Goal: Information Seeking & Learning: Learn about a topic

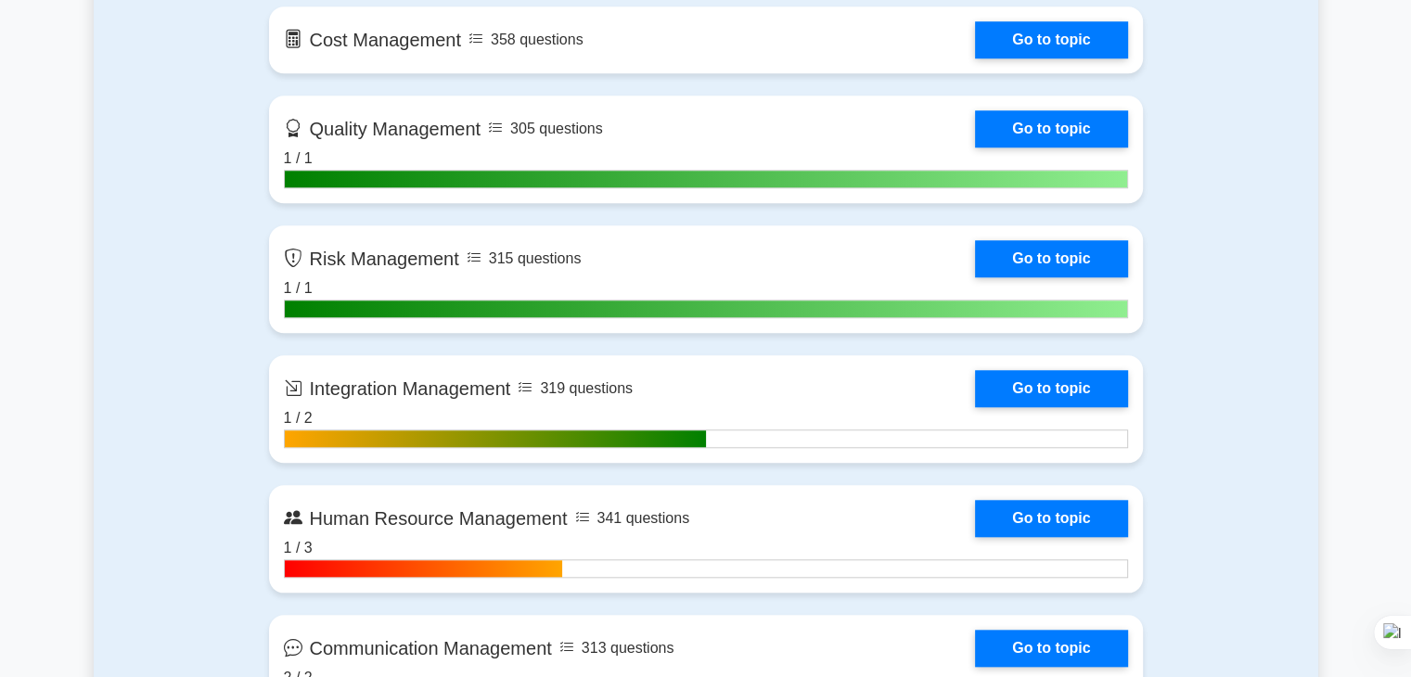
scroll to position [1670, 0]
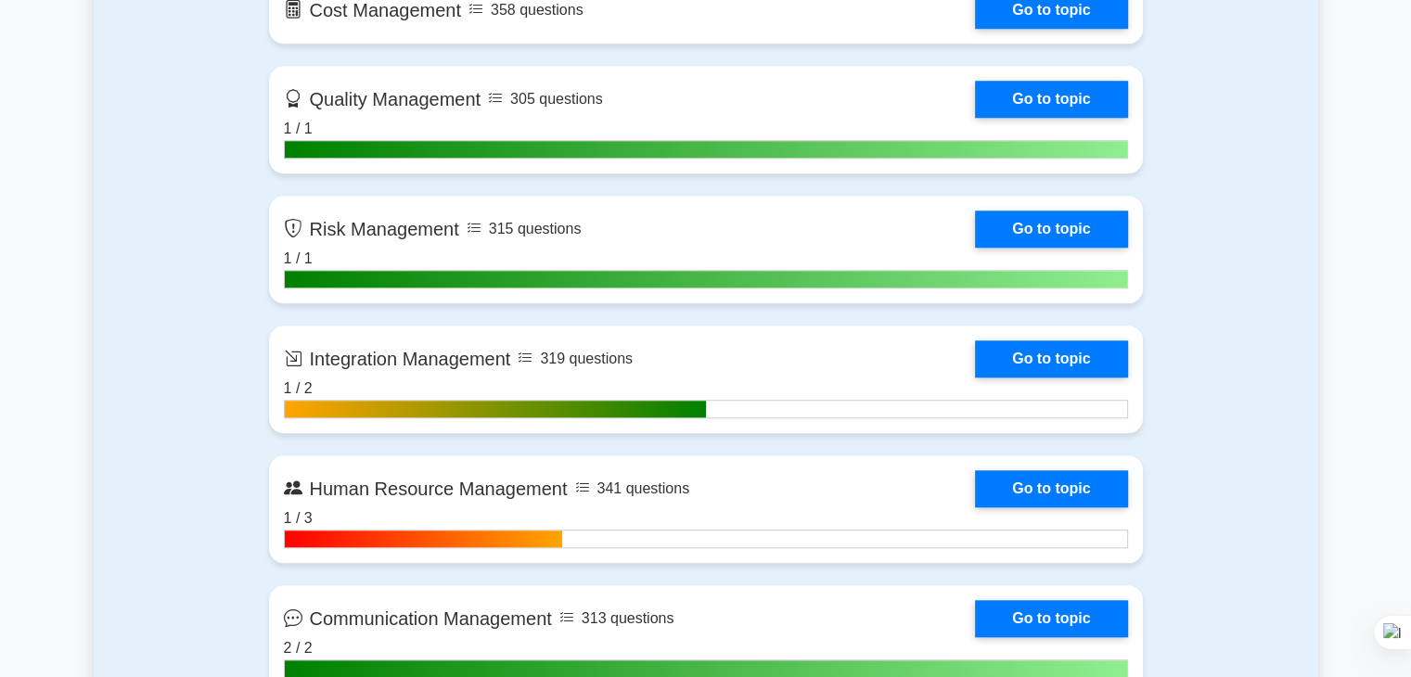
drag, startPoint x: 1417, startPoint y: 44, endPoint x: 1424, endPoint y: 168, distance: 124.6
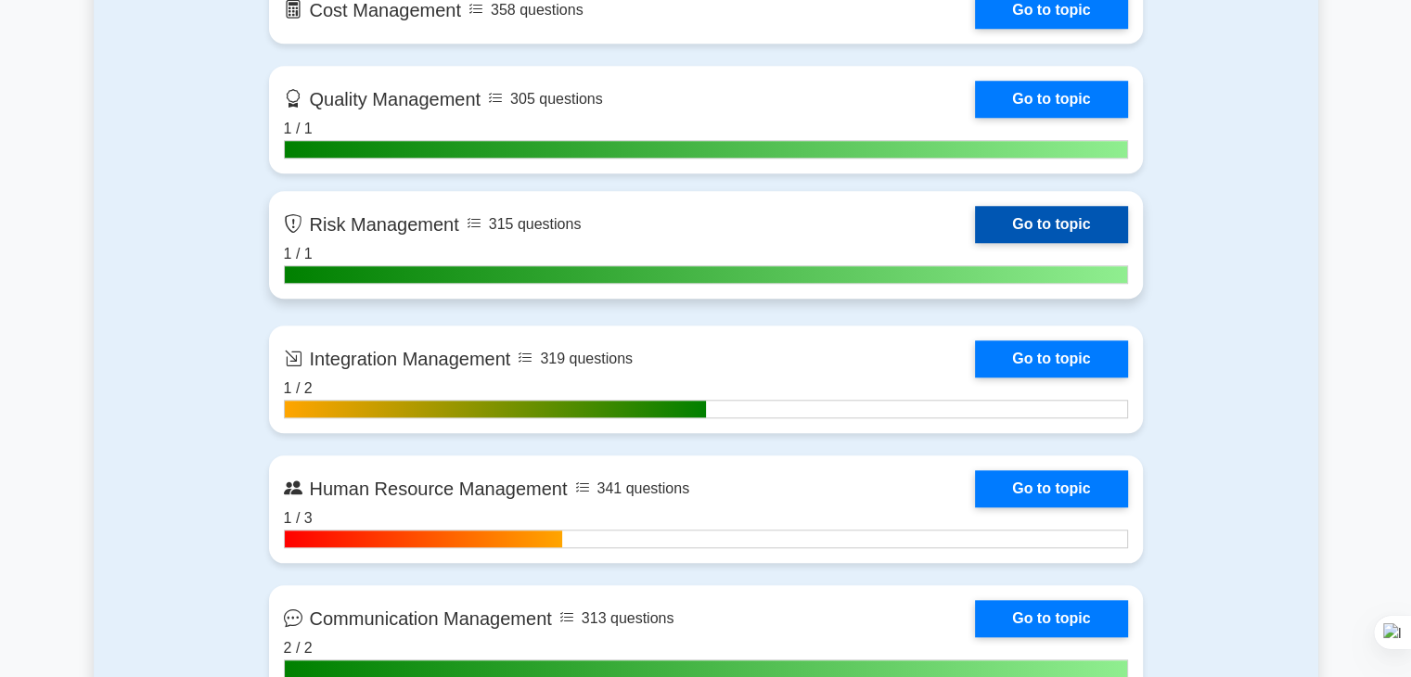
click at [1045, 216] on link "Go to topic" at bounding box center [1051, 224] width 152 height 37
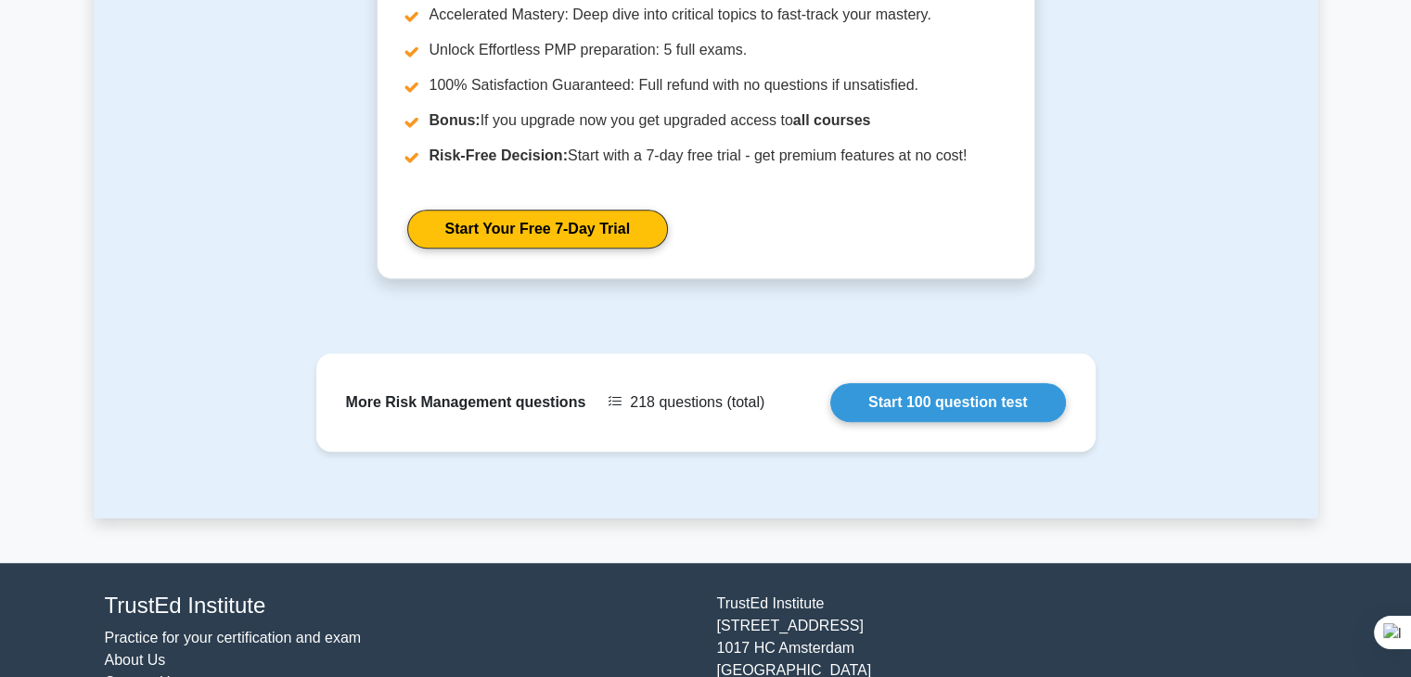
scroll to position [1382, 0]
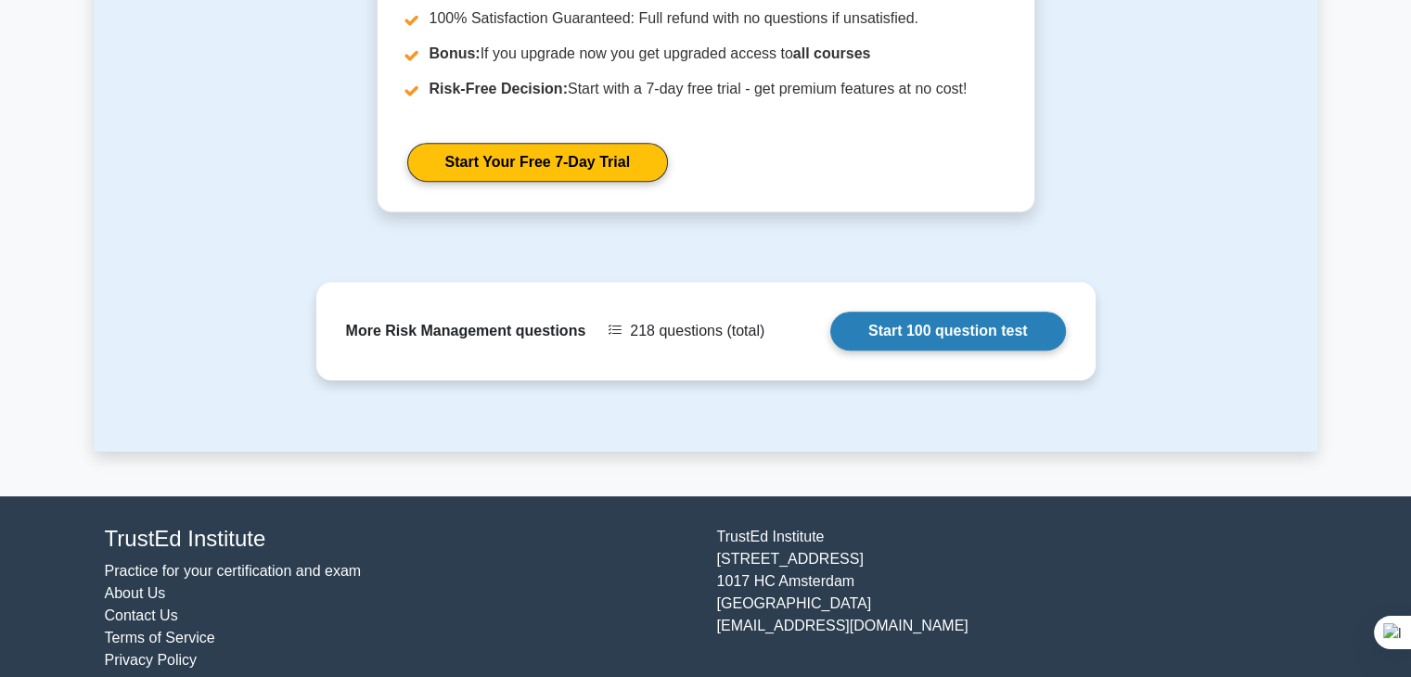
click at [975, 312] on link "Start 100 question test" at bounding box center [949, 331] width 236 height 39
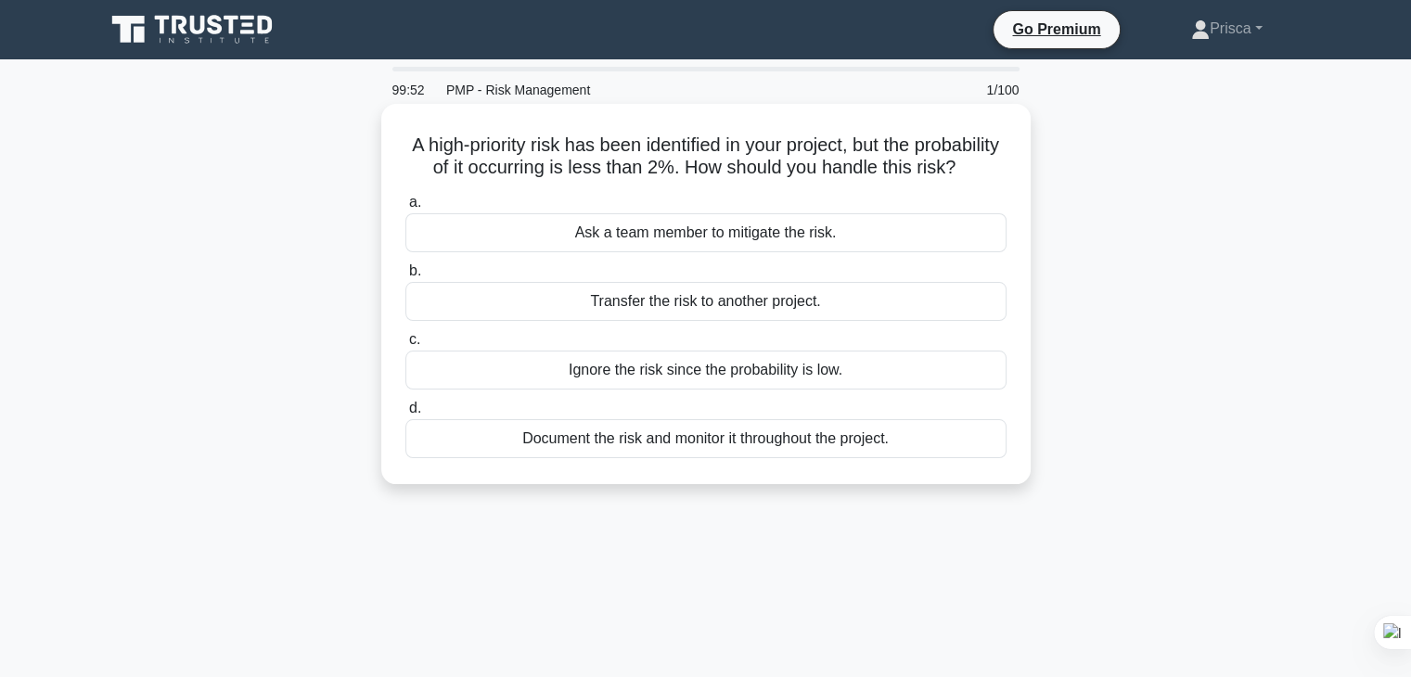
click at [872, 458] on div "Document the risk and monitor it throughout the project." at bounding box center [706, 438] width 601 height 39
click at [406, 415] on input "d. Document the risk and monitor it throughout the project." at bounding box center [406, 409] width 0 height 12
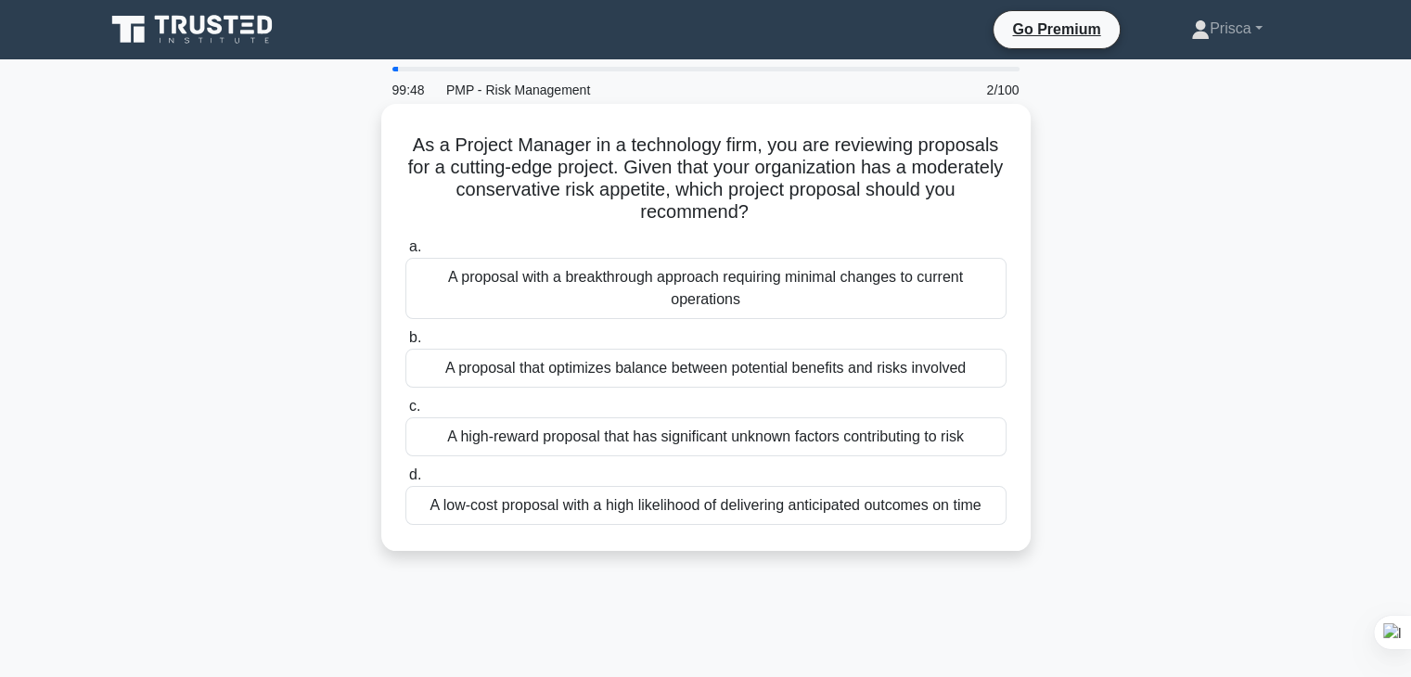
click at [870, 511] on div "A low-cost proposal with a high likelihood of delivering anticipated outcomes o…" at bounding box center [706, 505] width 601 height 39
click at [406, 482] on input "d. A low-cost proposal with a high likelihood of delivering anticipated outcome…" at bounding box center [406, 476] width 0 height 12
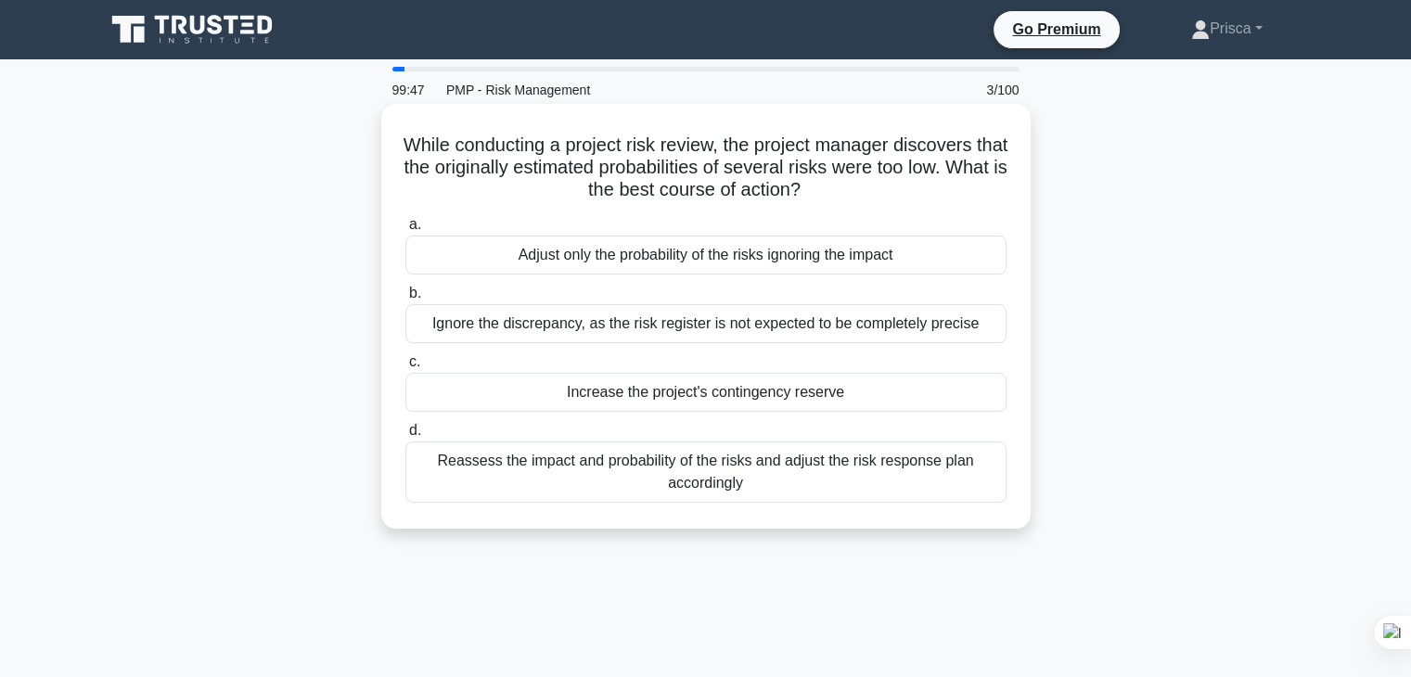
click at [858, 479] on div "Reassess the impact and probability of the risks and adjust the risk response p…" at bounding box center [706, 472] width 601 height 61
click at [406, 437] on input "d. Reassess the impact and probability of the risks and adjust the risk respons…" at bounding box center [406, 431] width 0 height 12
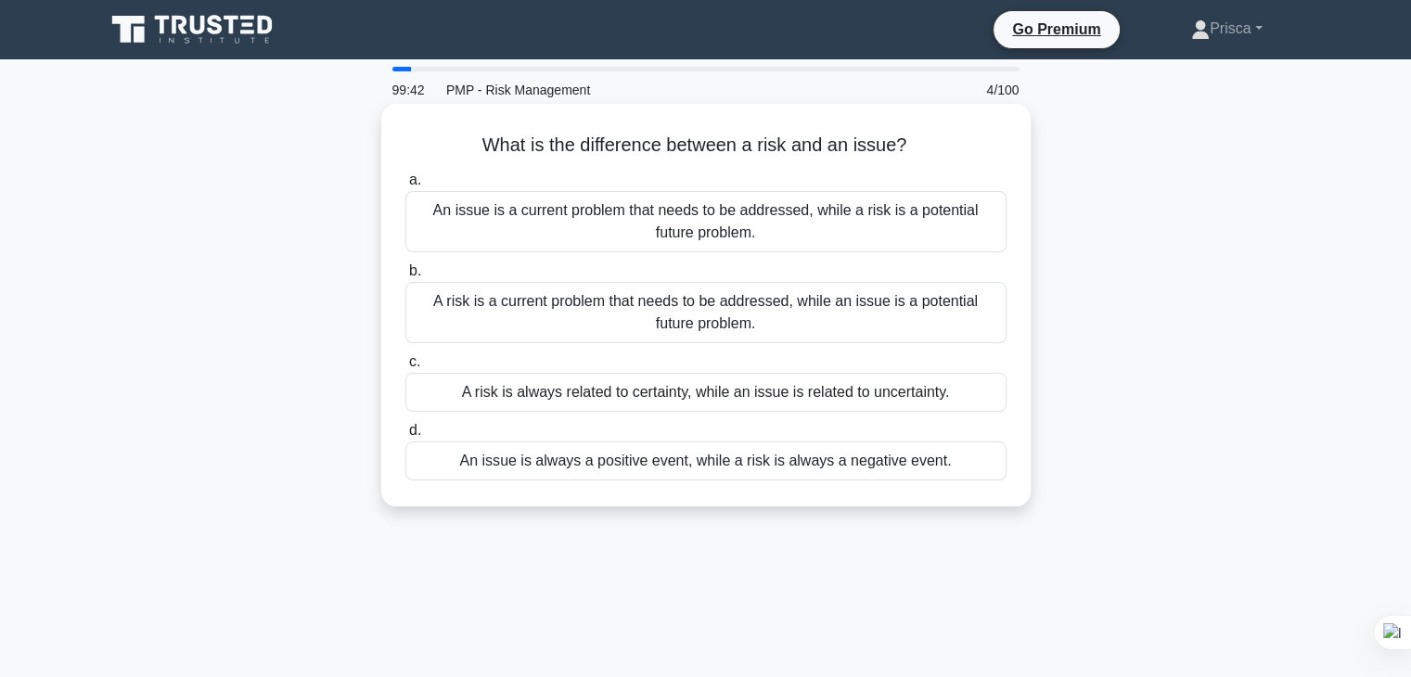
click at [921, 405] on div "A risk is always related to certainty, while an issue is related to uncertainty." at bounding box center [706, 392] width 601 height 39
click at [406, 368] on input "c. A risk is always related to certainty, while an issue is related to uncertai…" at bounding box center [406, 362] width 0 height 12
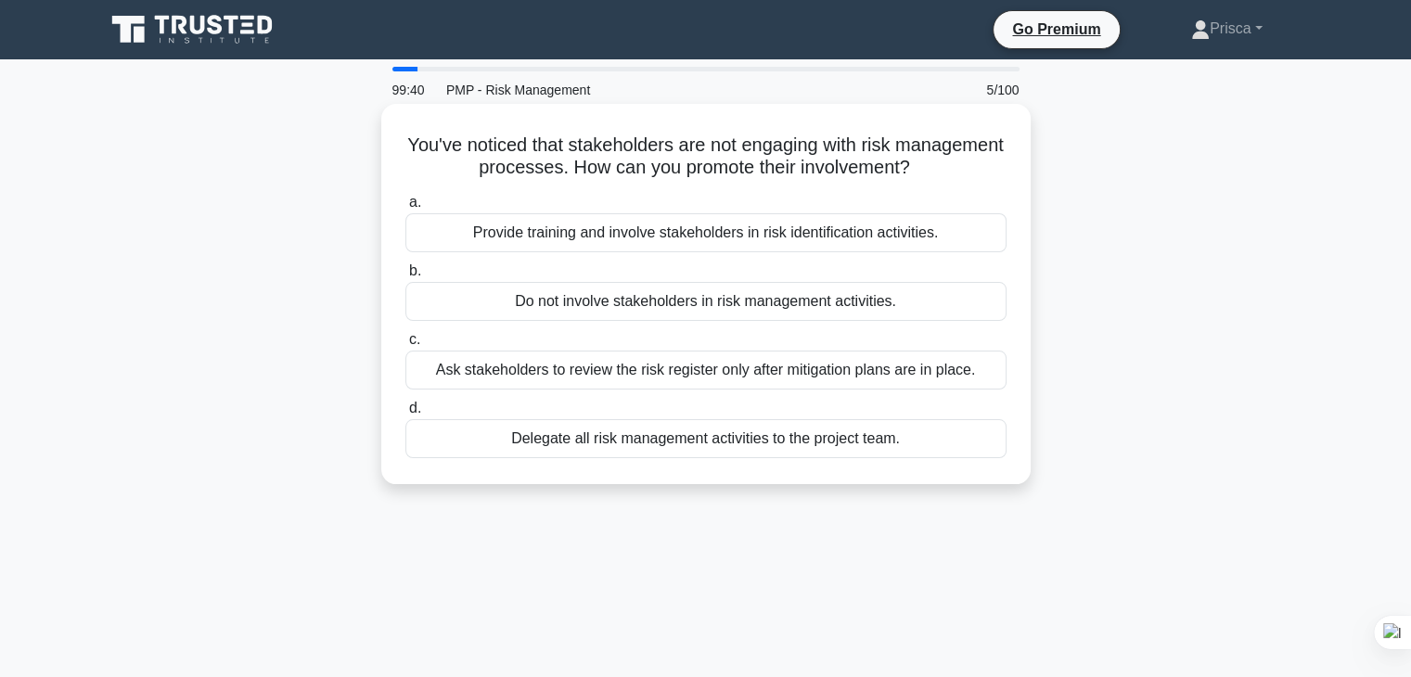
click at [890, 453] on div "Delegate all risk management activities to the project team." at bounding box center [706, 438] width 601 height 39
click at [406, 415] on input "d. Delegate all risk management activities to the project team." at bounding box center [406, 409] width 0 height 12
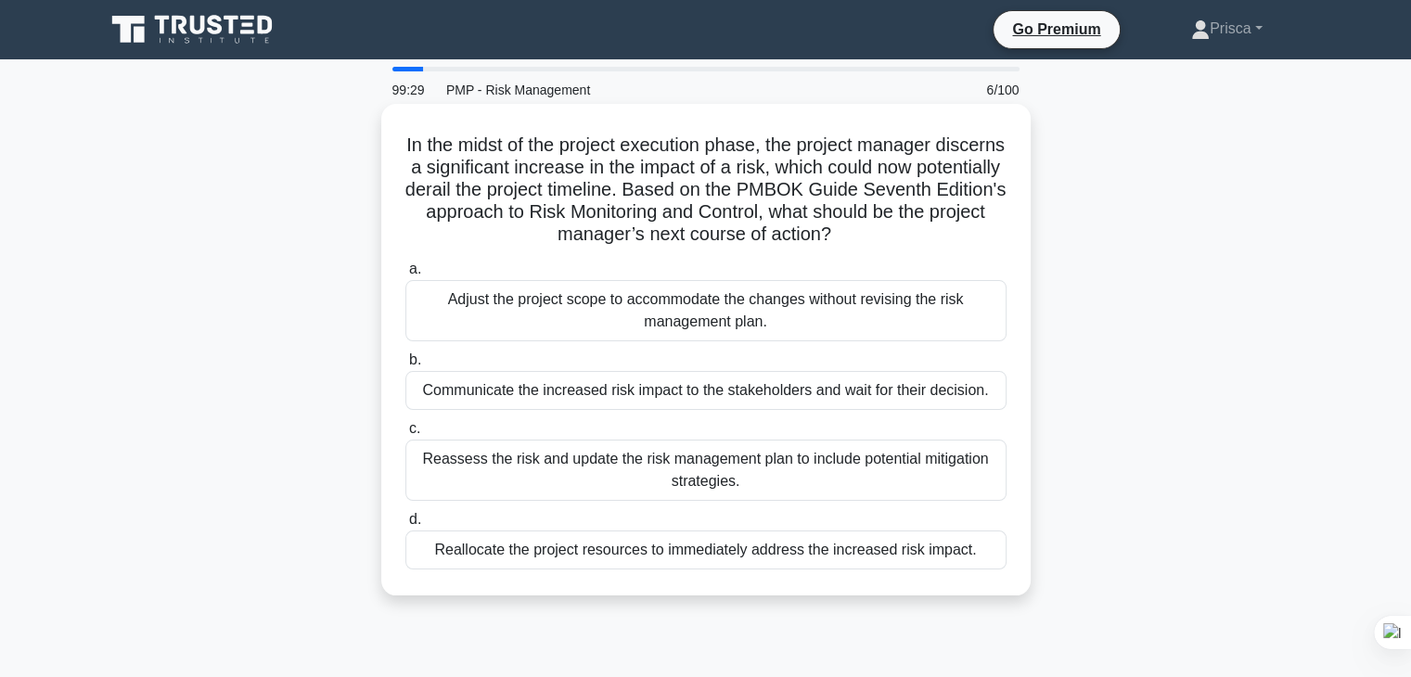
click at [931, 475] on div "Reassess the risk and update the risk management plan to include potential miti…" at bounding box center [706, 470] width 601 height 61
click at [406, 435] on input "c. Reassess the risk and update the risk management plan to include potential m…" at bounding box center [406, 429] width 0 height 12
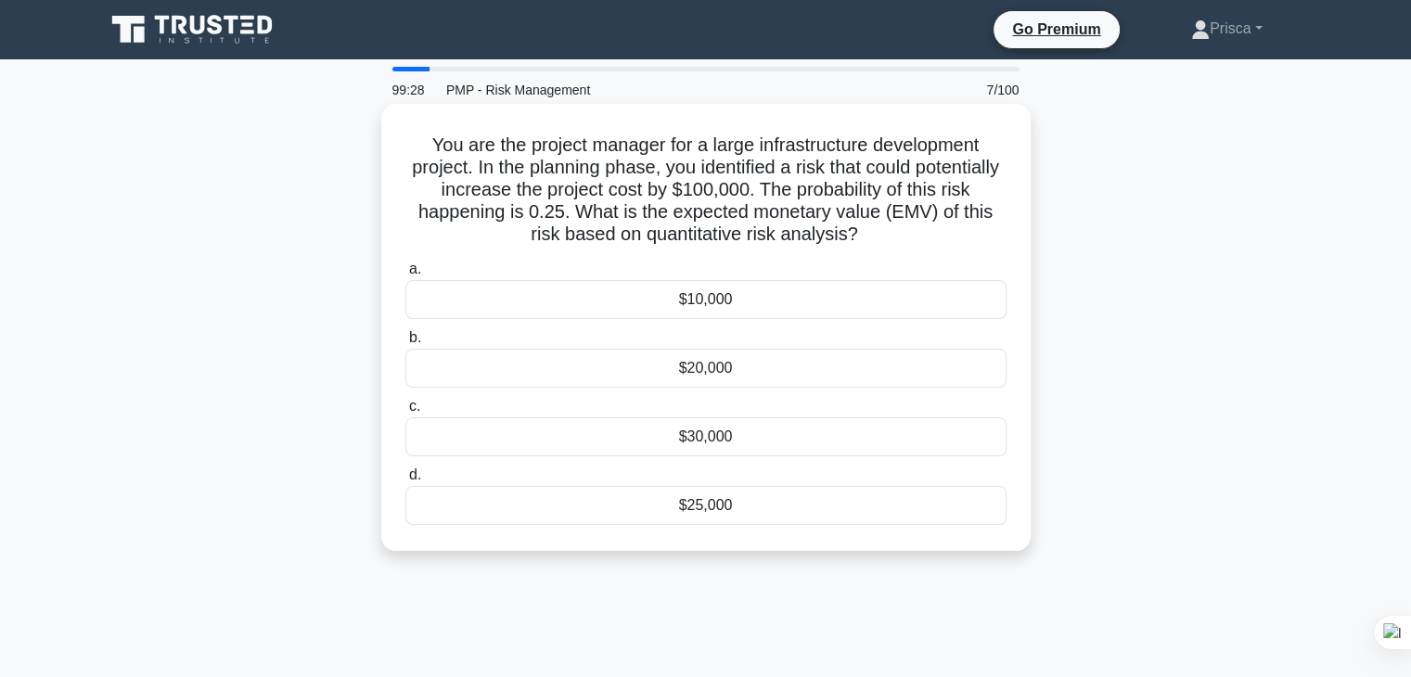
click at [895, 457] on div "$30,000" at bounding box center [706, 437] width 601 height 39
click at [406, 413] on input "c. $30,000" at bounding box center [406, 407] width 0 height 12
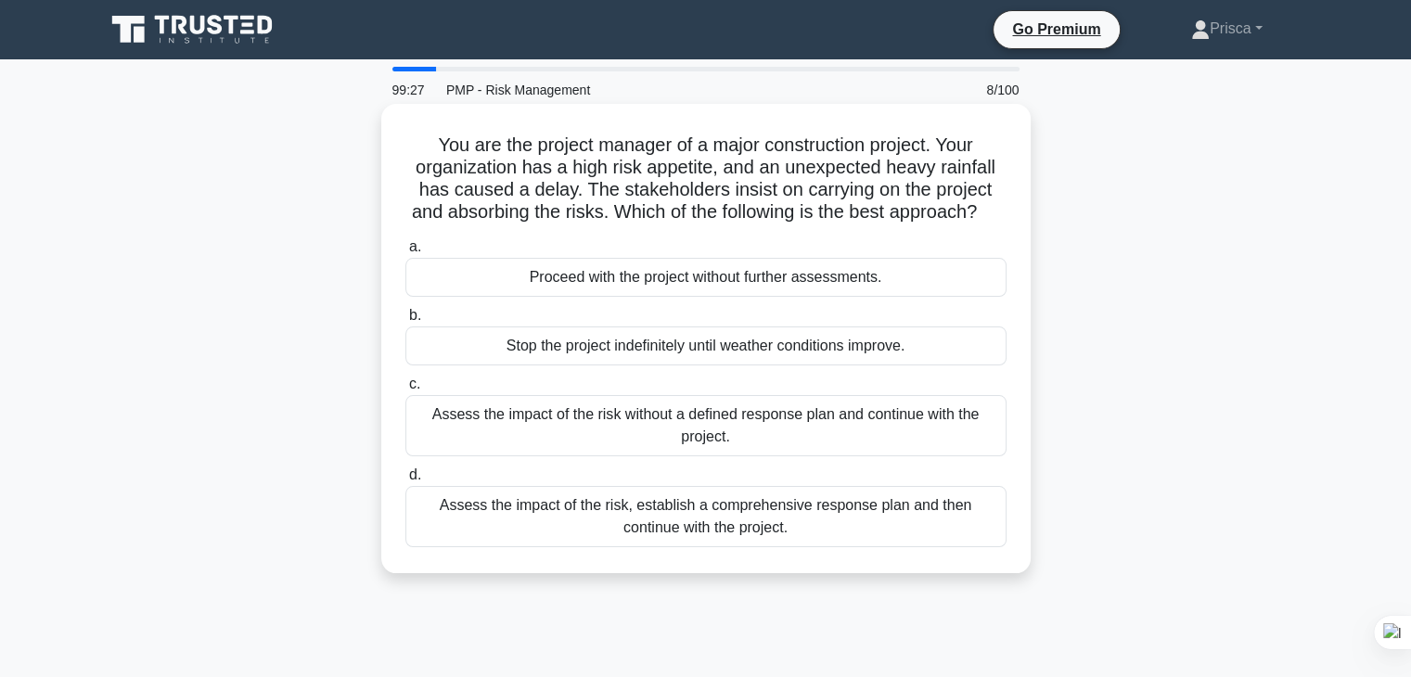
click at [928, 441] on div "Assess the impact of the risk without a defined response plan and continue with…" at bounding box center [706, 425] width 601 height 61
click at [406, 391] on input "c. Assess the impact of the risk without a defined response plan and continue w…" at bounding box center [406, 385] width 0 height 12
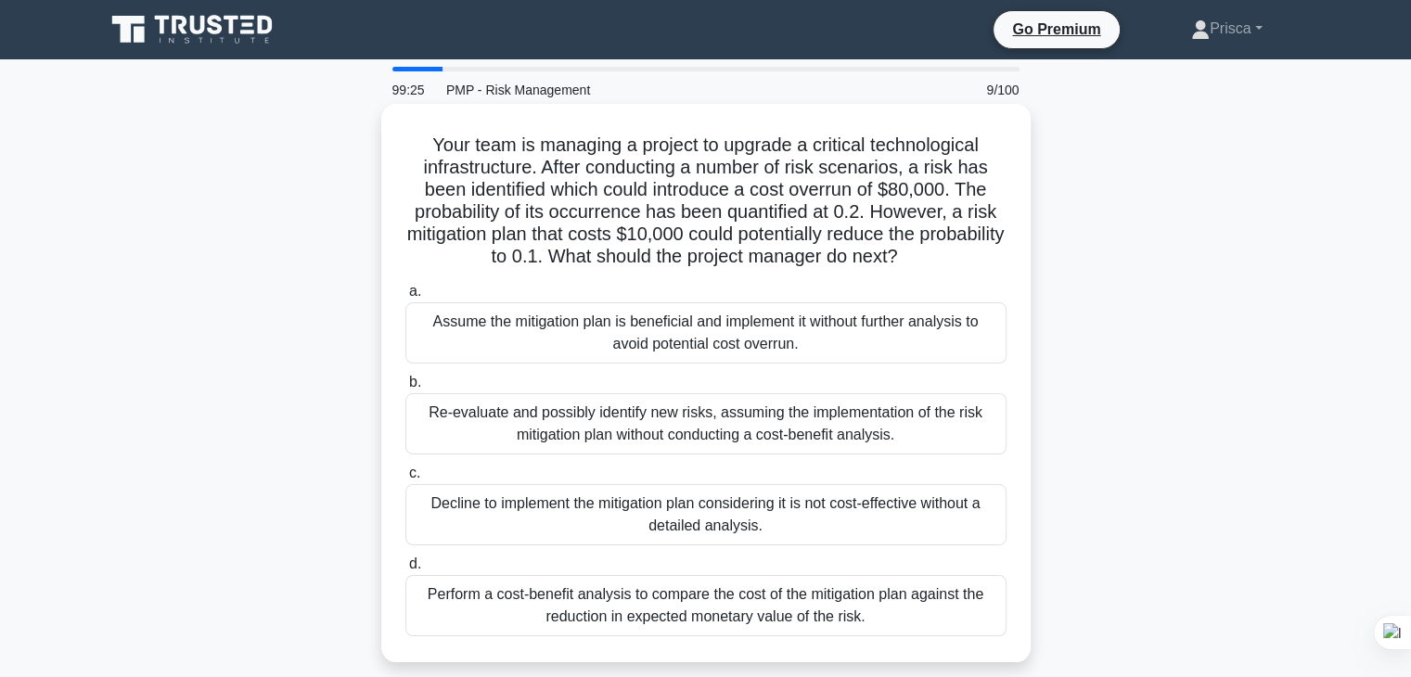
click at [924, 431] on div "Re-evaluate and possibly identify new risks, assuming the implementation of the…" at bounding box center [706, 423] width 601 height 61
click at [406, 389] on input "b. Re-evaluate and possibly identify new risks, assuming the implementation of …" at bounding box center [406, 383] width 0 height 12
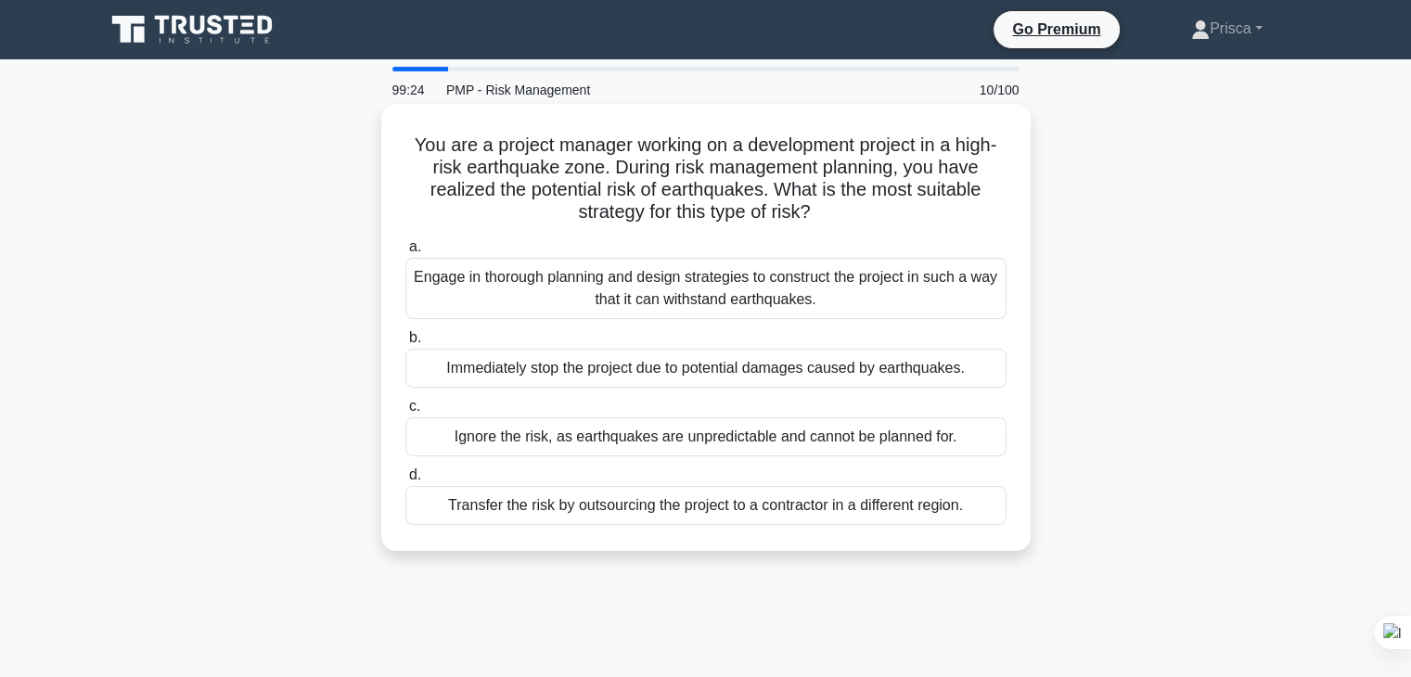
click at [917, 402] on label "c. Ignore the risk, as earthquakes are unpredictable and cannot be planned for." at bounding box center [706, 425] width 601 height 61
click at [406, 402] on input "c. Ignore the risk, as earthquakes are unpredictable and cannot be planned for." at bounding box center [406, 407] width 0 height 12
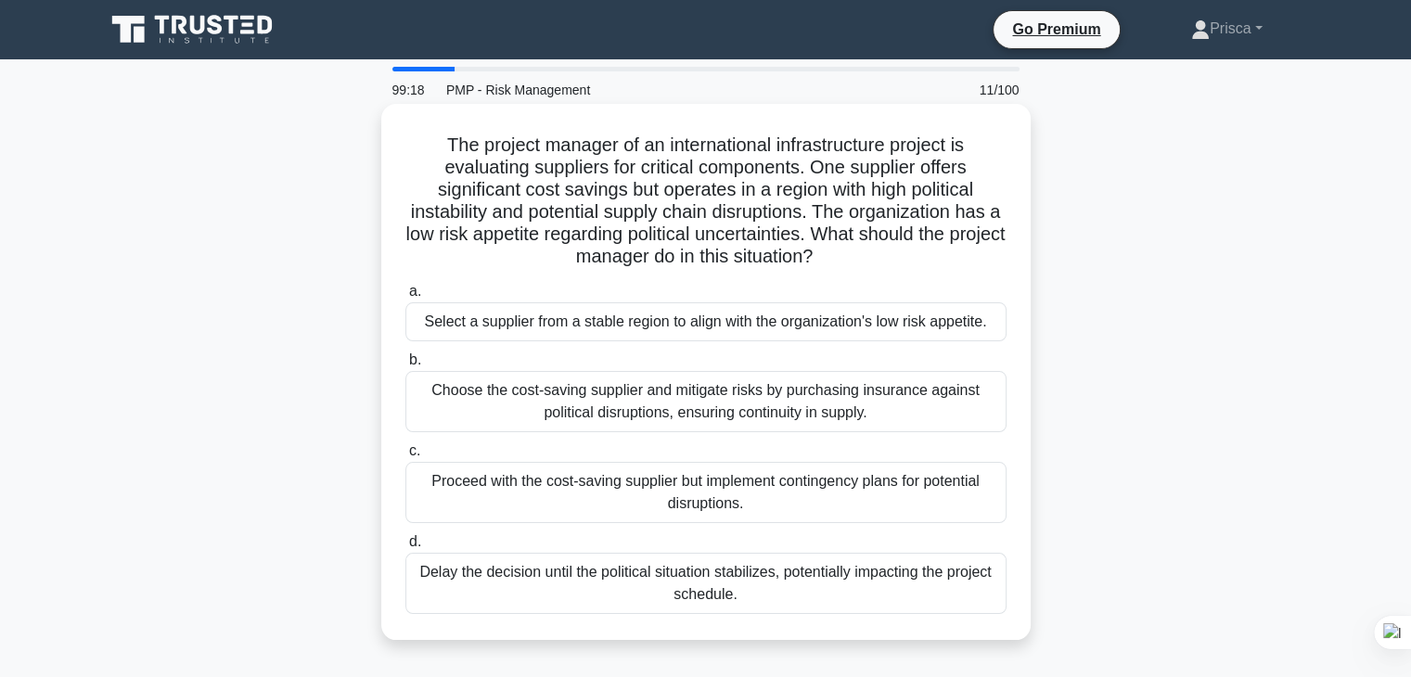
click at [917, 411] on div "Choose the cost-saving supplier and mitigate risks by purchasing insurance agai…" at bounding box center [706, 401] width 601 height 61
click at [406, 367] on input "b. Choose the cost-saving supplier and mitigate risks by purchasing insurance a…" at bounding box center [406, 360] width 0 height 12
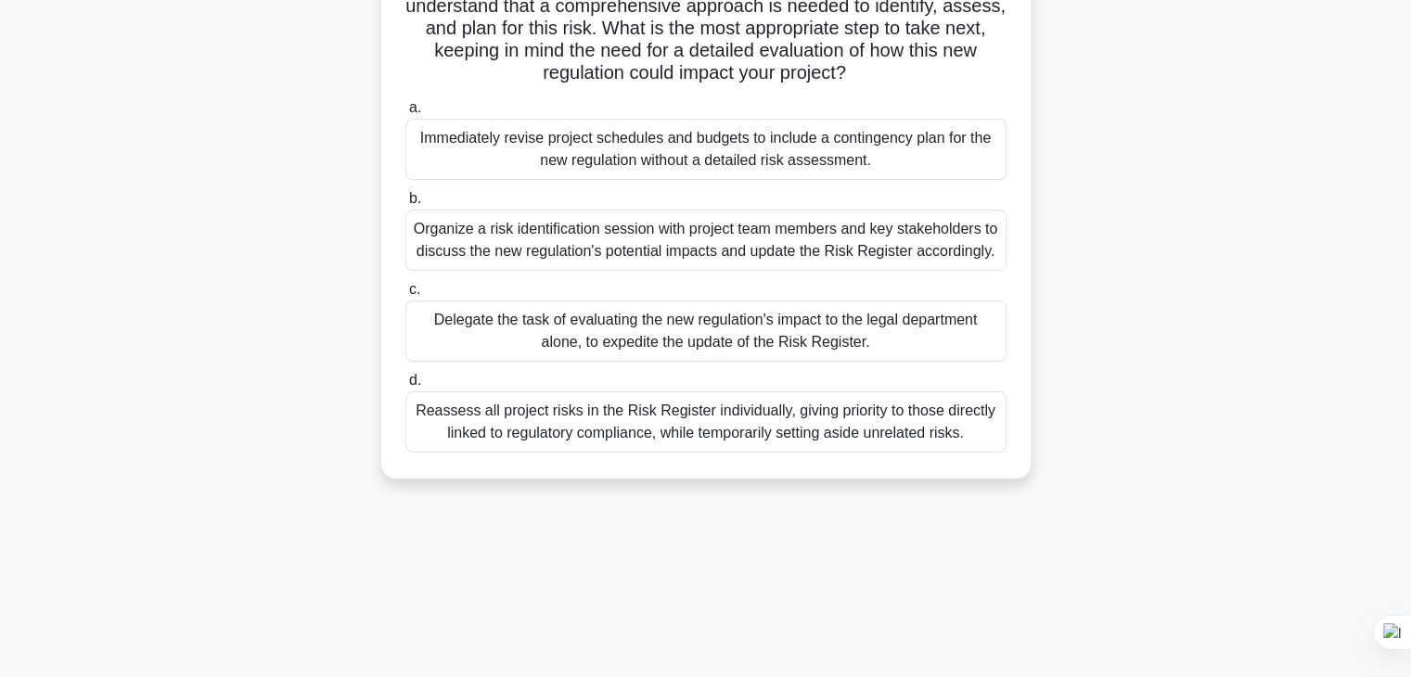
scroll to position [326, 0]
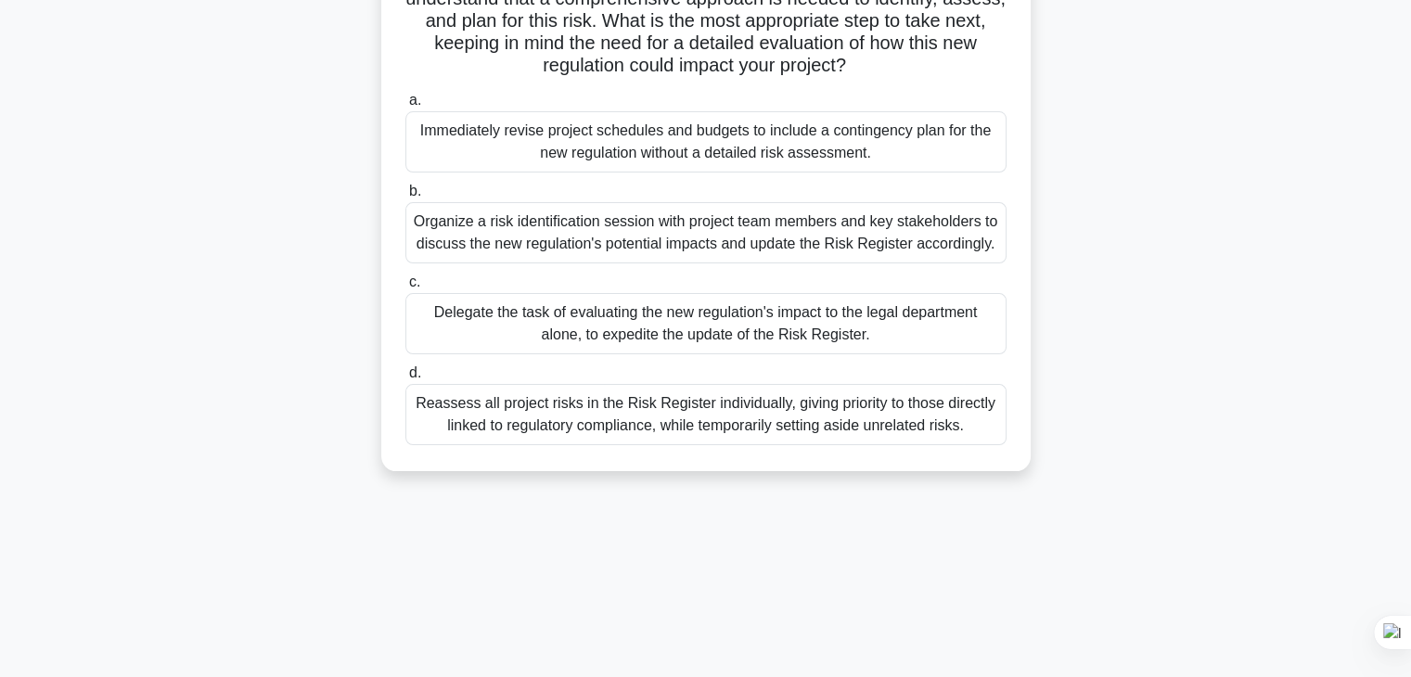
click at [953, 250] on div "Organize a risk identification session with project team members and key stakeh…" at bounding box center [706, 232] width 601 height 61
click at [406, 198] on input "b. Organize a risk identification session with project team members and key sta…" at bounding box center [406, 192] width 0 height 12
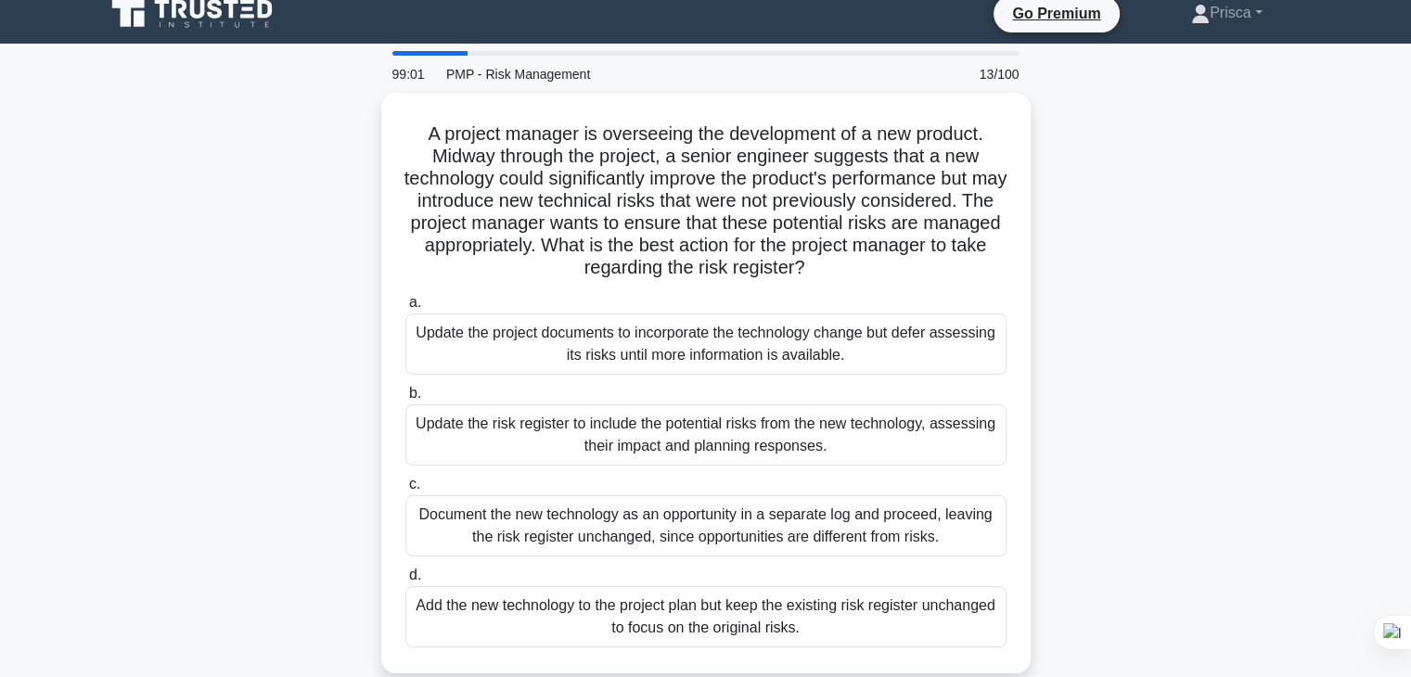
scroll to position [0, 0]
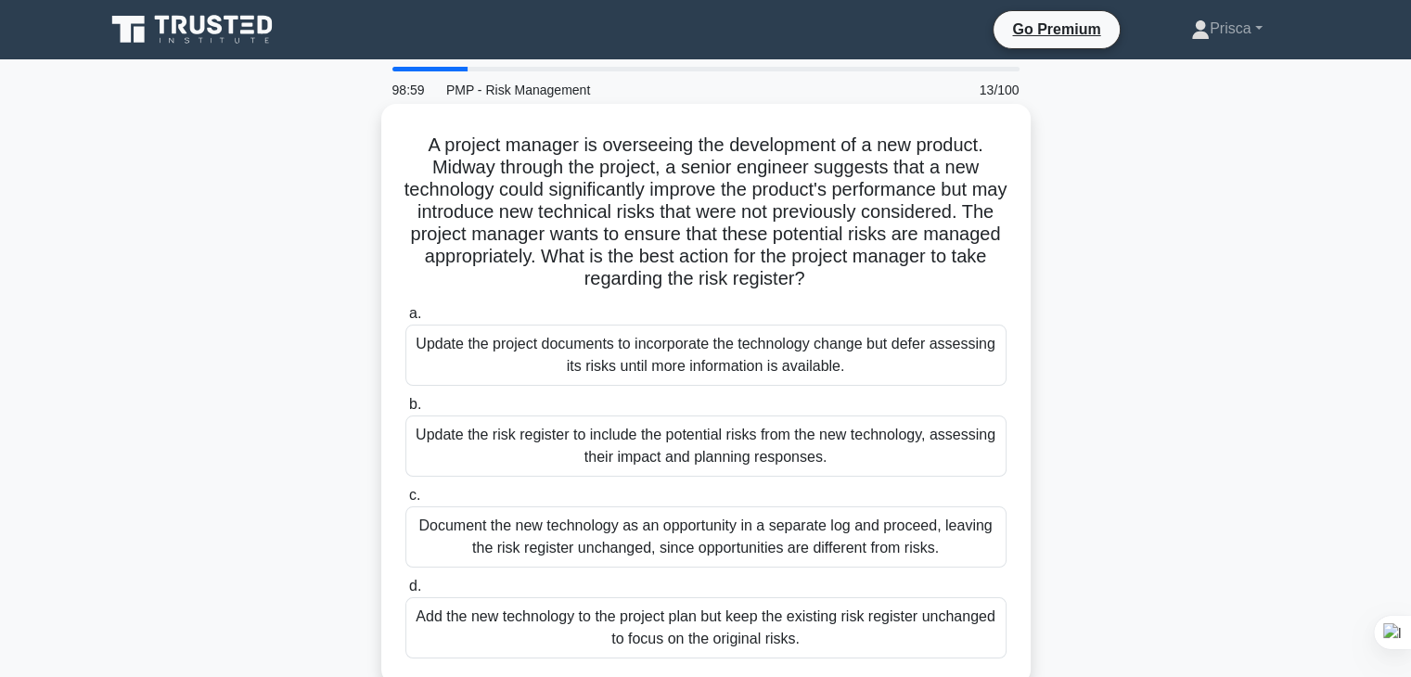
click at [933, 444] on div "Update the risk register to include the potential risks from the new technology…" at bounding box center [706, 446] width 601 height 61
click at [406, 411] on input "b. Update the risk register to include the potential risks from the new technol…" at bounding box center [406, 405] width 0 height 12
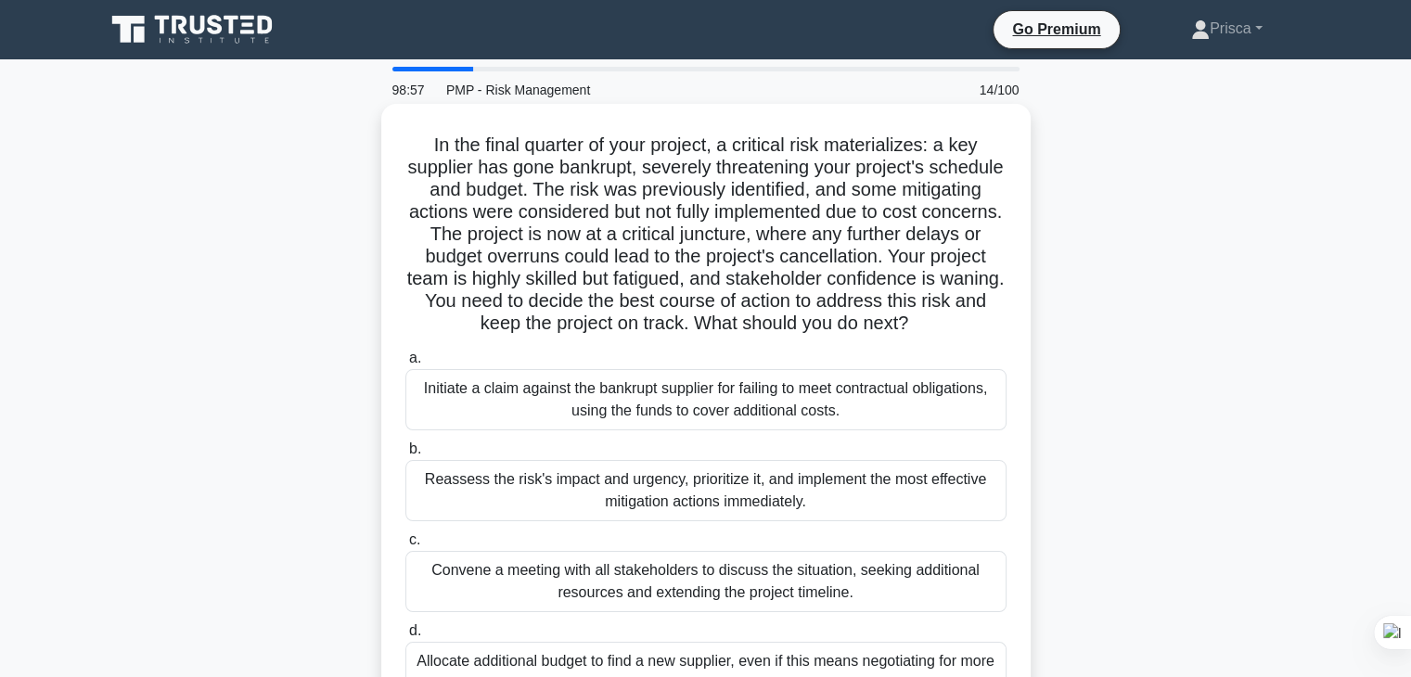
click at [913, 431] on div "Initiate a claim against the bankrupt supplier for failing to meet contractual …" at bounding box center [706, 399] width 601 height 61
click at [406, 365] on input "a. Initiate a claim against the bankrupt supplier for failing to meet contractu…" at bounding box center [406, 359] width 0 height 12
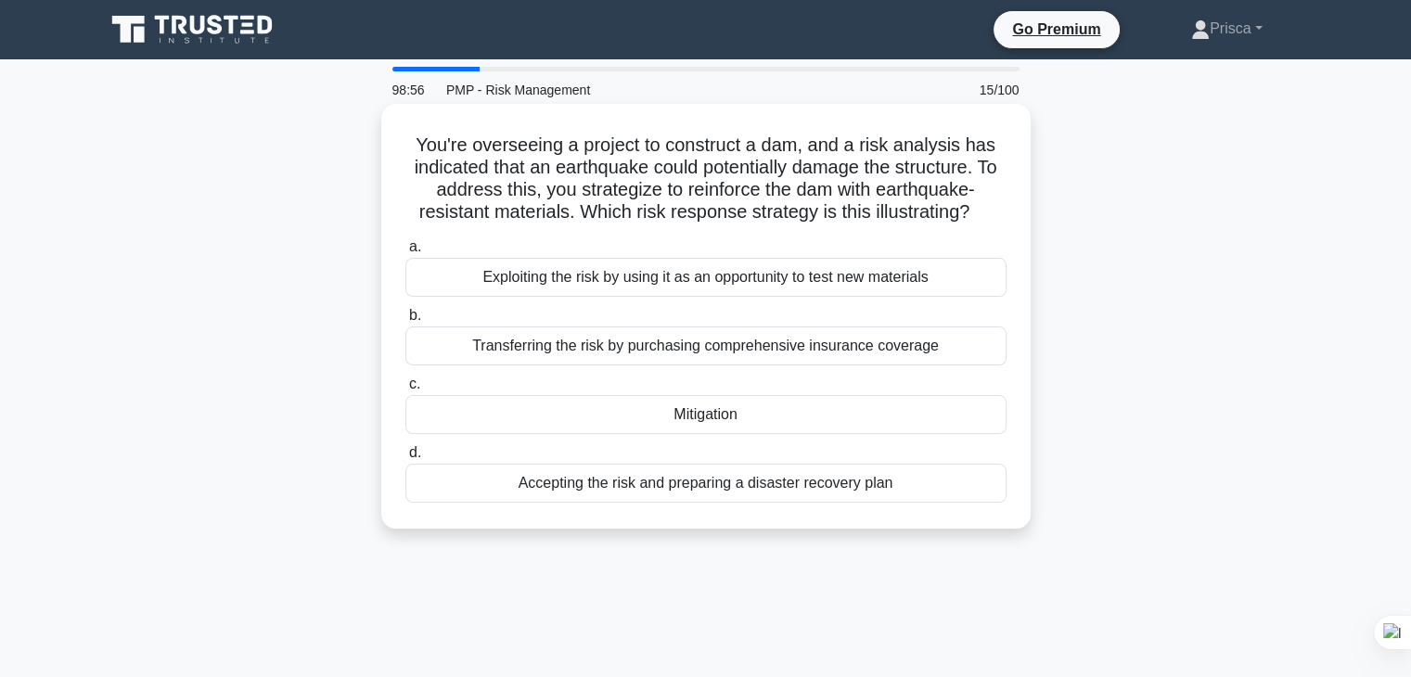
click at [907, 362] on div "Transferring the risk by purchasing comprehensive insurance coverage" at bounding box center [706, 346] width 601 height 39
click at [406, 322] on input "b. Transferring the risk by purchasing comprehensive insurance coverage" at bounding box center [406, 316] width 0 height 12
